Goal: Task Accomplishment & Management: Complete application form

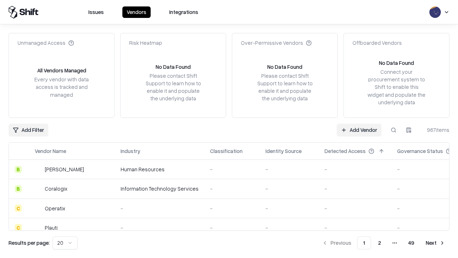
click at [359, 130] on link "Add Vendor" at bounding box center [359, 130] width 45 height 13
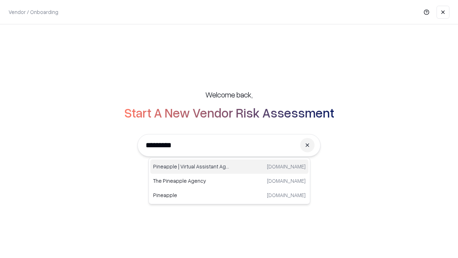
click at [230, 167] on div "Pineapple | Virtual Assistant Agency [DOMAIN_NAME]" at bounding box center [229, 166] width 158 height 14
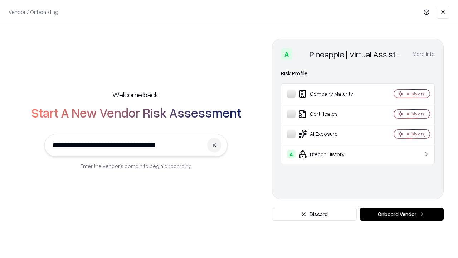
type input "**********"
click at [402, 214] on button "Onboard Vendor" at bounding box center [402, 214] width 84 height 13
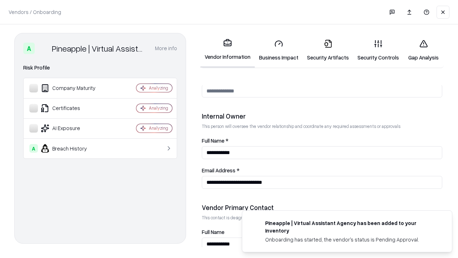
scroll to position [371, 0]
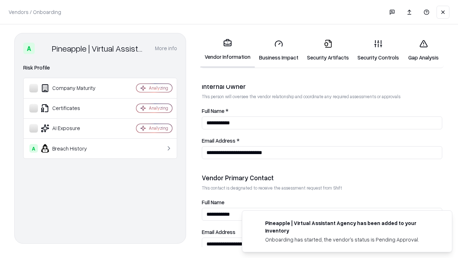
click at [279, 50] on link "Business Impact" at bounding box center [279, 50] width 48 height 33
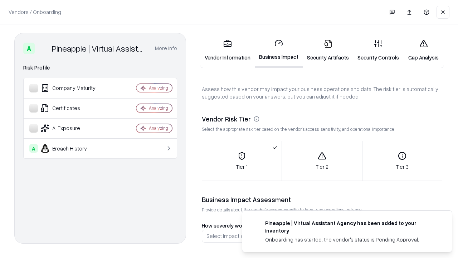
click at [328, 50] on link "Security Artifacts" at bounding box center [328, 50] width 51 height 33
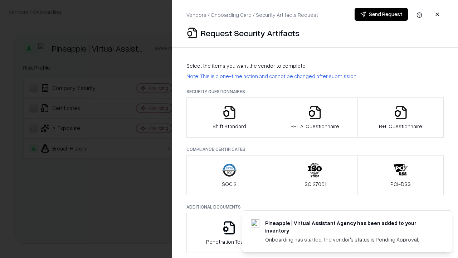
click at [229, 117] on icon "button" at bounding box center [229, 112] width 14 height 14
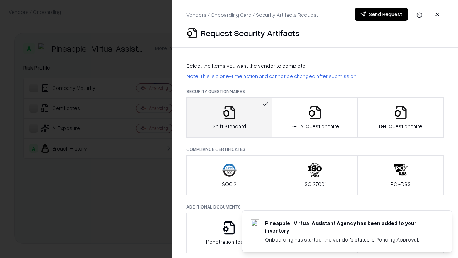
click at [381, 14] on button "Send Request" at bounding box center [381, 14] width 53 height 13
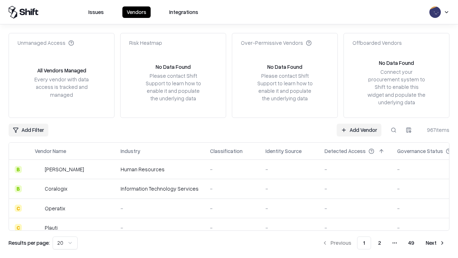
click at [394, 130] on button at bounding box center [394, 130] width 13 height 13
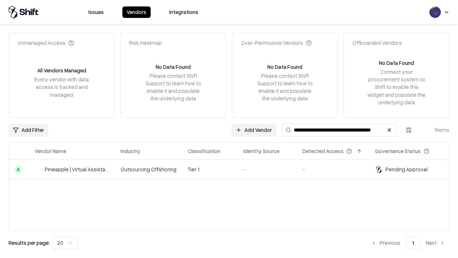
type input "**********"
click at [234, 169] on td "Tier 1" at bounding box center [210, 169] width 56 height 19
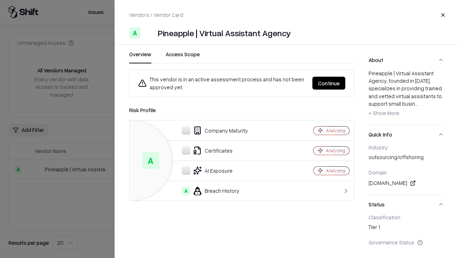
click at [329, 83] on button "Continue" at bounding box center [329, 83] width 33 height 13
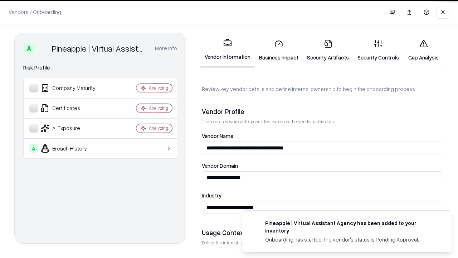
click at [328, 50] on link "Security Artifacts" at bounding box center [328, 50] width 51 height 33
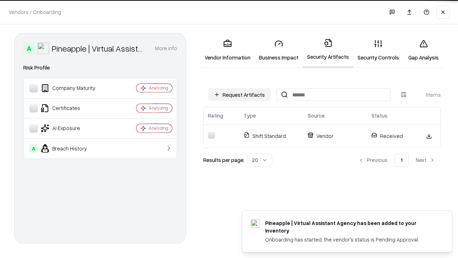
click at [424, 50] on link "Gap Analysis" at bounding box center [424, 50] width 40 height 33
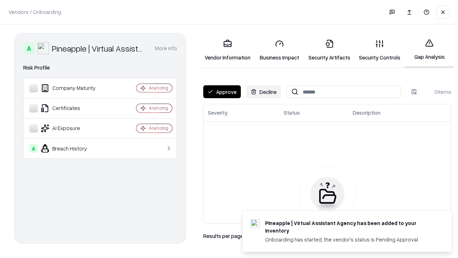
click at [222, 92] on button "Approve" at bounding box center [222, 91] width 38 height 13
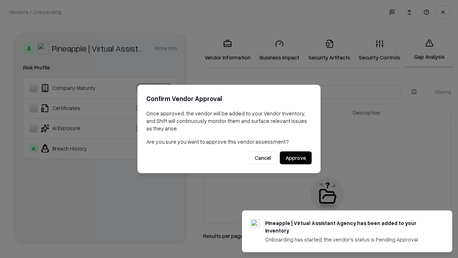
click at [296, 158] on button "Approve" at bounding box center [296, 158] width 32 height 13
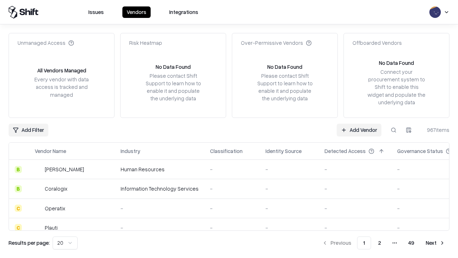
type input "**********"
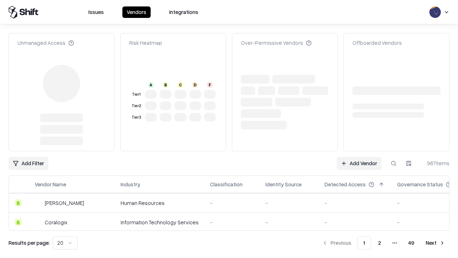
click at [359, 157] on link "Add Vendor" at bounding box center [359, 163] width 45 height 13
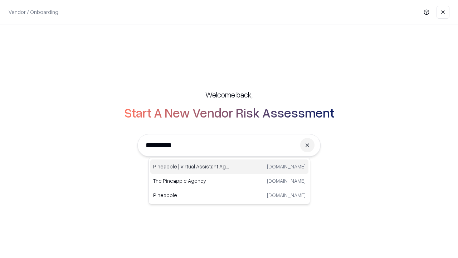
click at [230, 167] on div "Pineapple | Virtual Assistant Agency [DOMAIN_NAME]" at bounding box center [229, 166] width 158 height 14
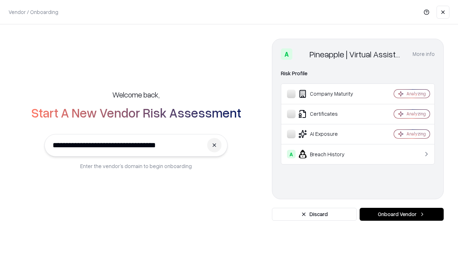
type input "**********"
click at [402, 214] on button "Onboard Vendor" at bounding box center [402, 214] width 84 height 13
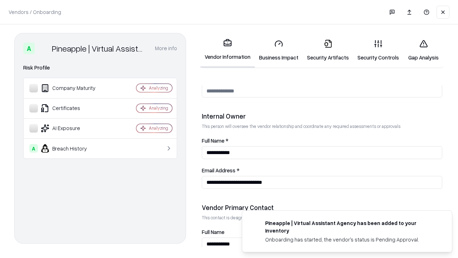
scroll to position [371, 0]
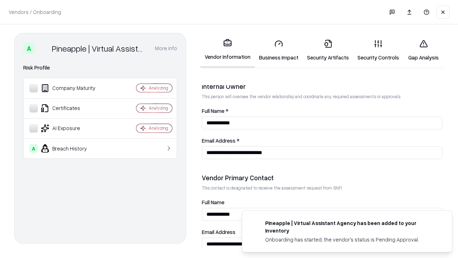
click at [424, 50] on link "Gap Analysis" at bounding box center [424, 50] width 40 height 33
